Goal: Information Seeking & Learning: Find specific page/section

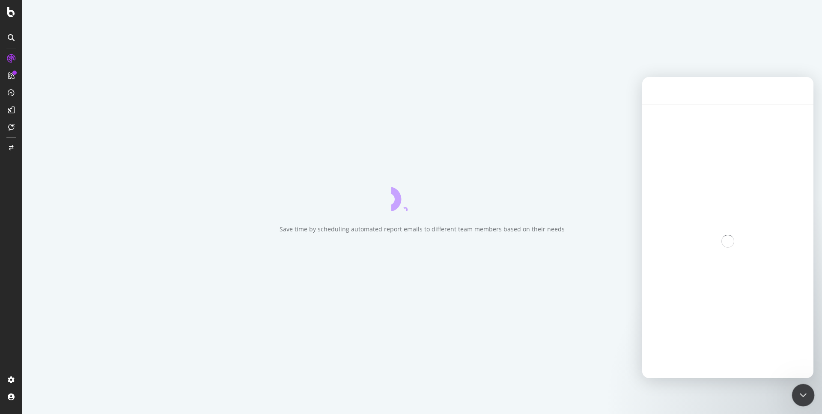
click at [802, 397] on icon "Close Intercom Messenger" at bounding box center [801, 394] width 10 height 10
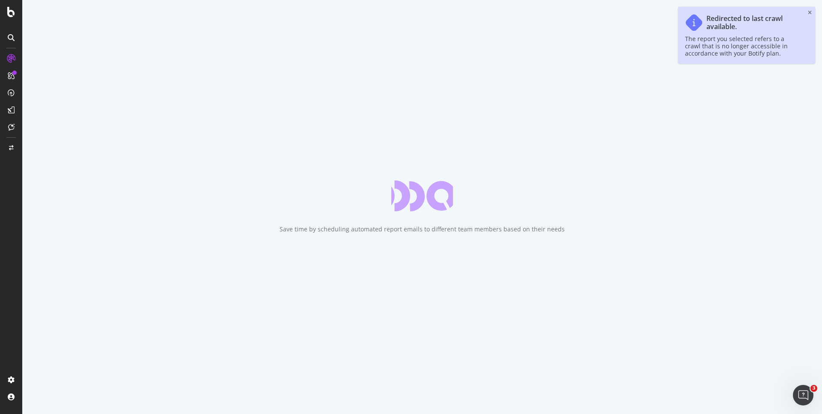
scroll to position [3483, 0]
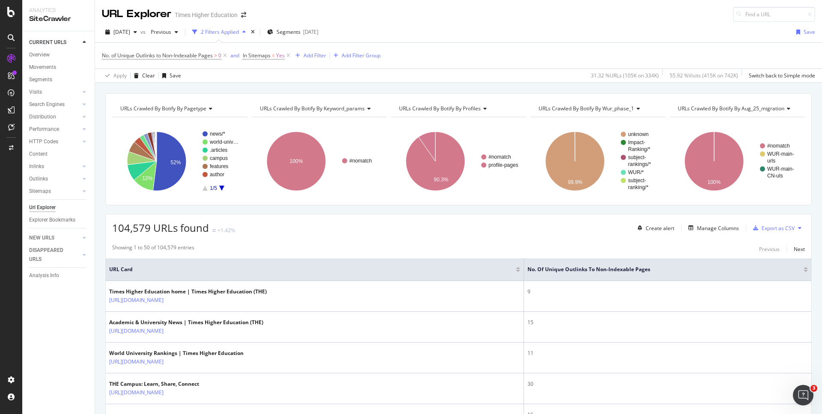
click at [37, 205] on div "Url Explorer" at bounding box center [42, 207] width 27 height 9
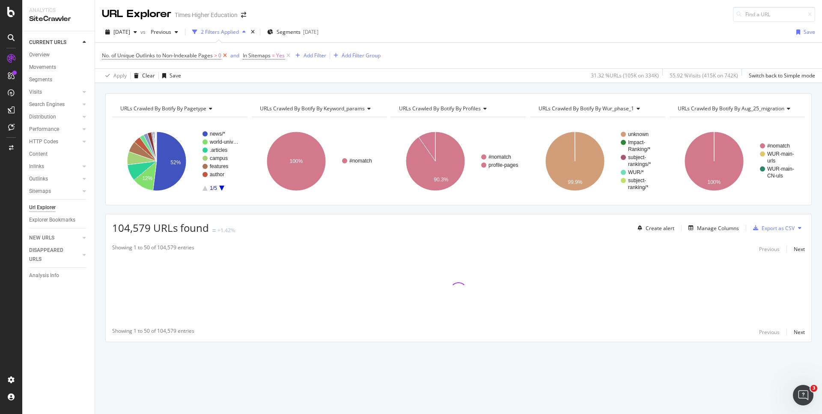
click at [226, 55] on icon at bounding box center [224, 55] width 7 height 9
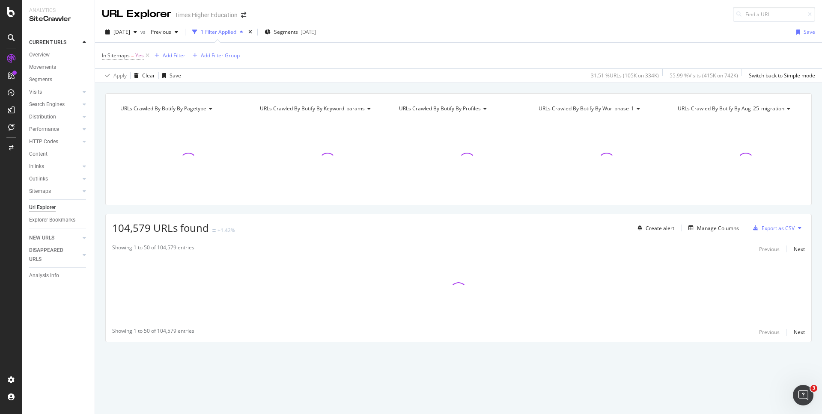
drag, startPoint x: 148, startPoint y: 56, endPoint x: 128, endPoint y: 65, distance: 21.6
click at [148, 56] on icon at bounding box center [147, 55] width 7 height 9
click at [120, 56] on div "Add Filter" at bounding box center [124, 54] width 23 height 7
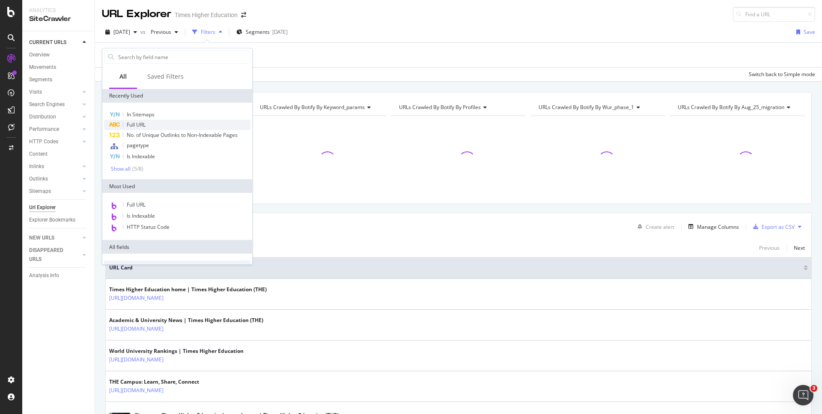
click at [134, 123] on span "Full URL" at bounding box center [136, 124] width 19 height 7
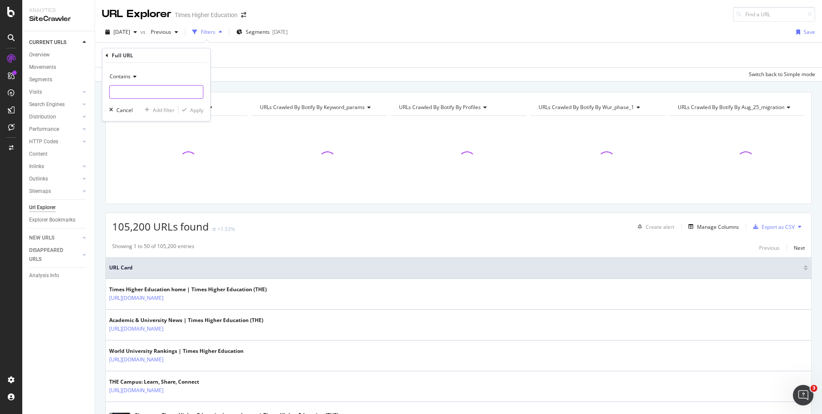
click at [124, 93] on input "text" at bounding box center [156, 92] width 93 height 14
paste input "https://www.timeshighereducation.com/student/best-universities/best-universitie…"
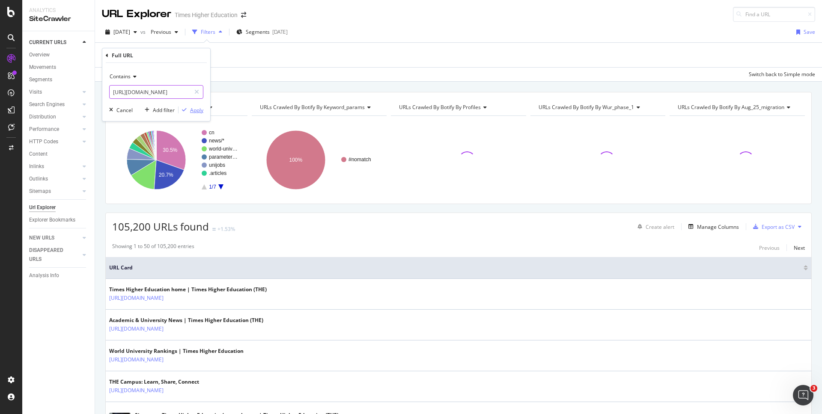
type input "https://www.timeshighereducation.com/student/best-universities/best-universitie…"
click at [197, 109] on div "Apply" at bounding box center [196, 110] width 13 height 7
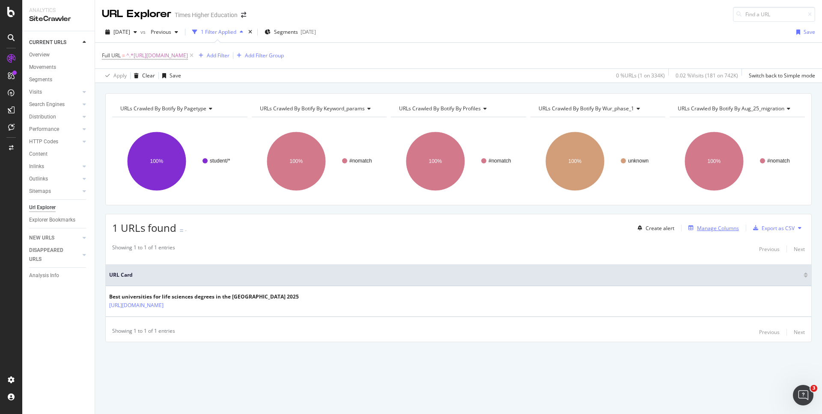
click at [708, 226] on div "Manage Columns" at bounding box center [718, 228] width 42 height 7
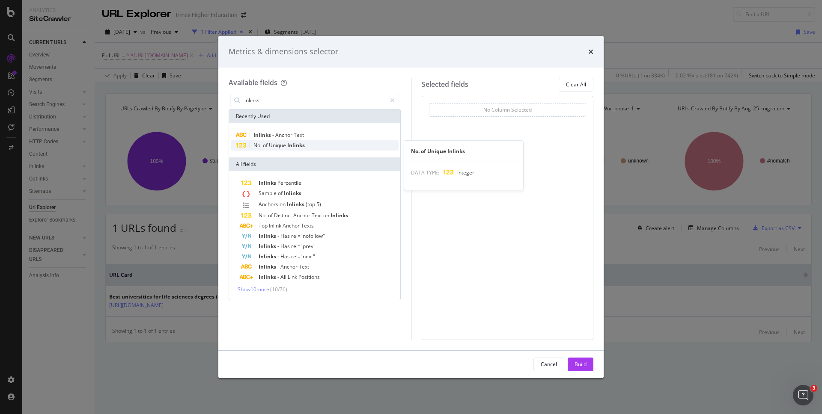
type input "inlinks"
click at [266, 146] on span "of" at bounding box center [266, 145] width 6 height 7
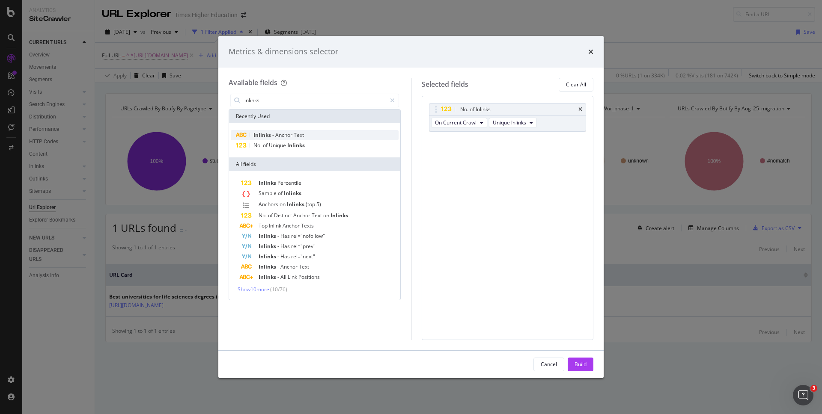
click at [268, 137] on span "Inlinks" at bounding box center [262, 134] width 19 height 7
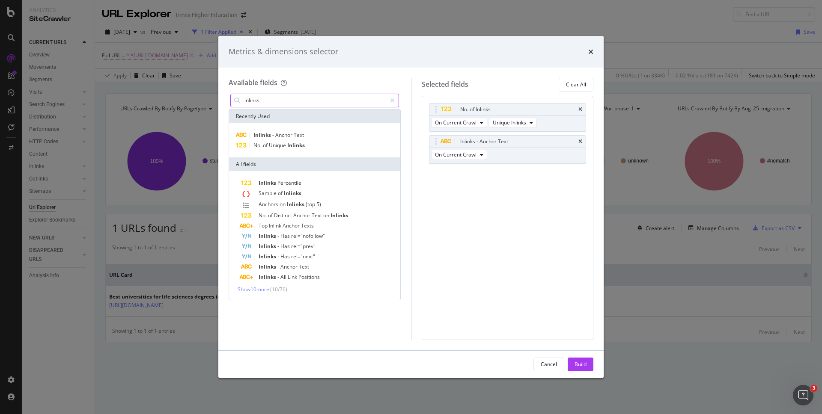
click at [266, 101] on input "inlinks" at bounding box center [315, 100] width 143 height 13
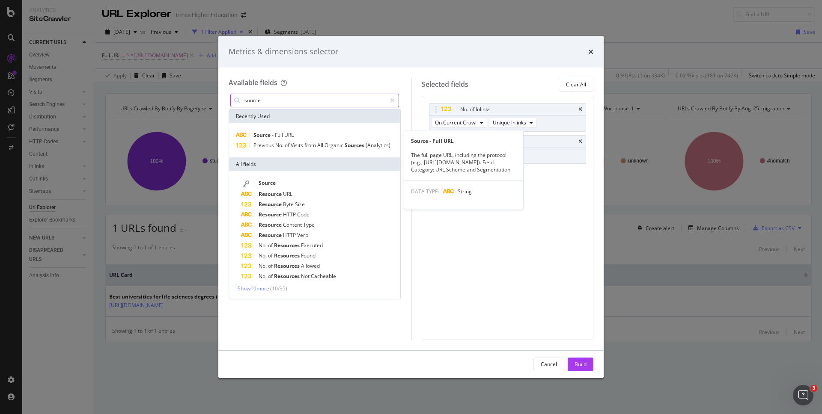
type input "source"
click at [270, 134] on span "Source" at bounding box center [262, 134] width 18 height 7
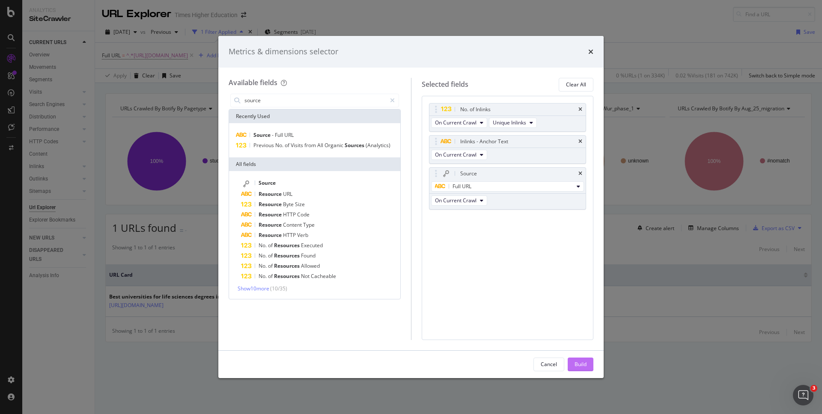
click at [572, 369] on button "Build" at bounding box center [580, 365] width 26 height 14
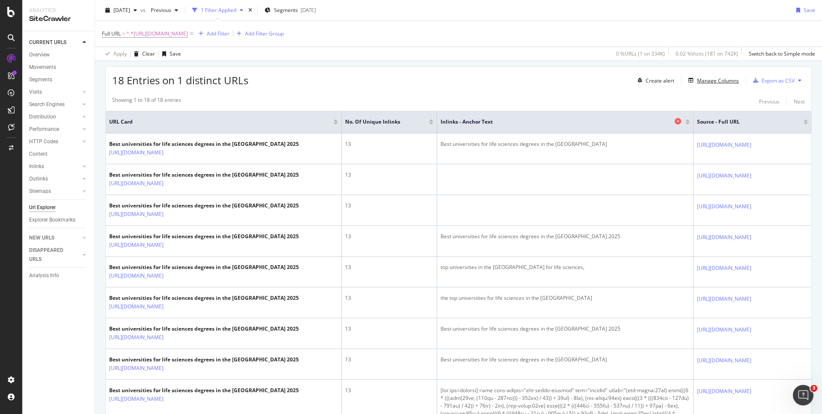
scroll to position [149, 0]
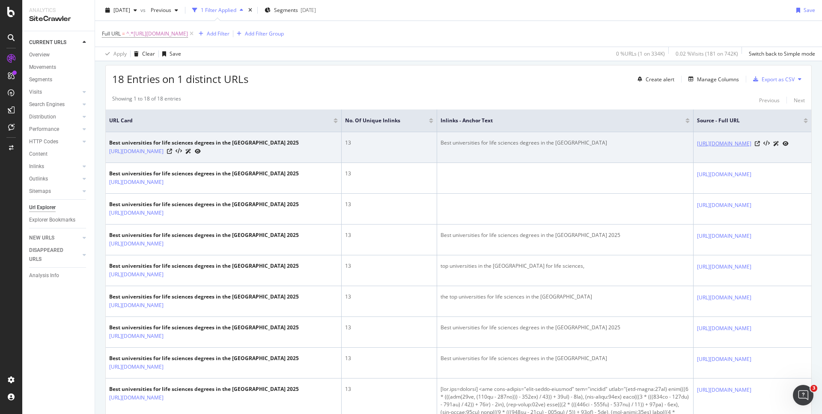
click at [710, 145] on link "https://www.timeshighereducation.com/student/subjects/what-can-you-do-sports-sc…" at bounding box center [724, 144] width 54 height 9
